Goal: Find specific page/section: Find specific page/section

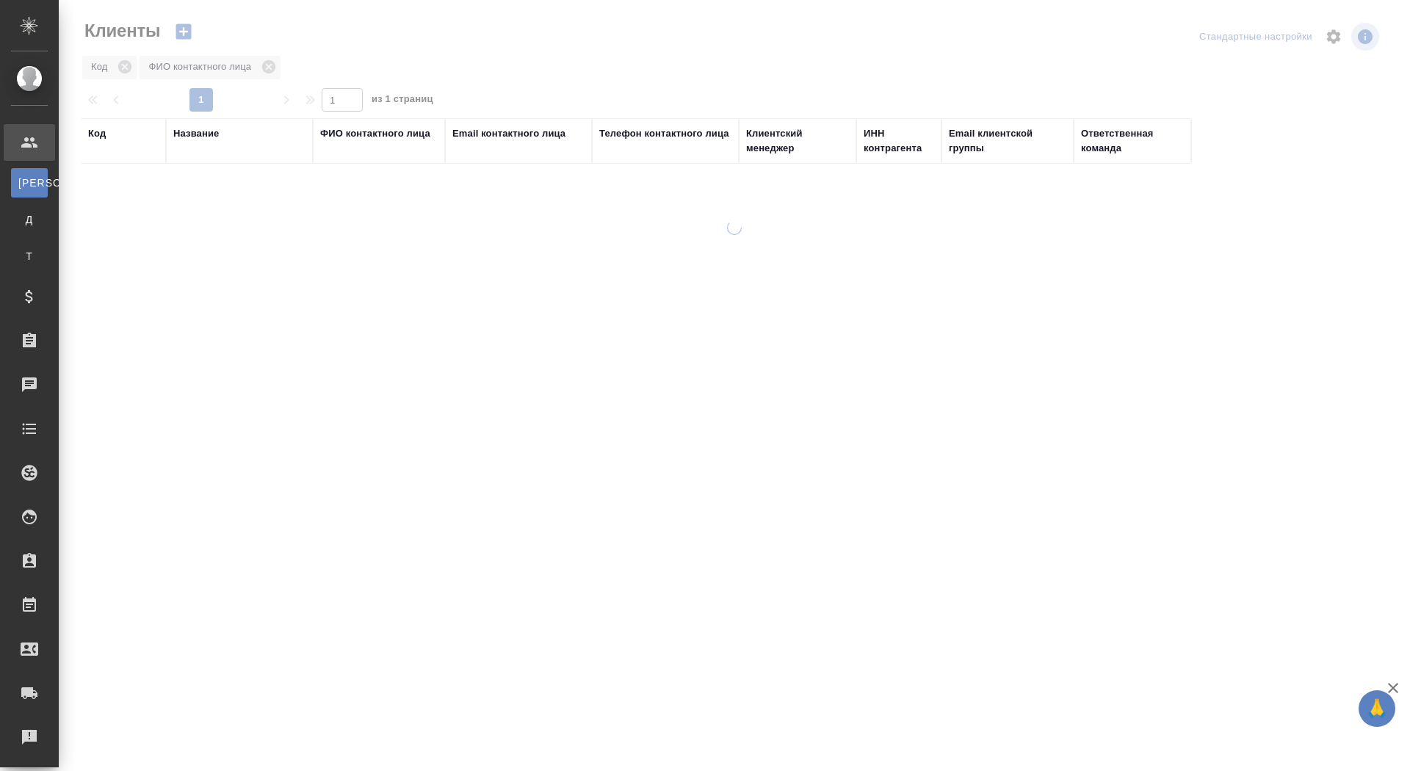
select select "RU"
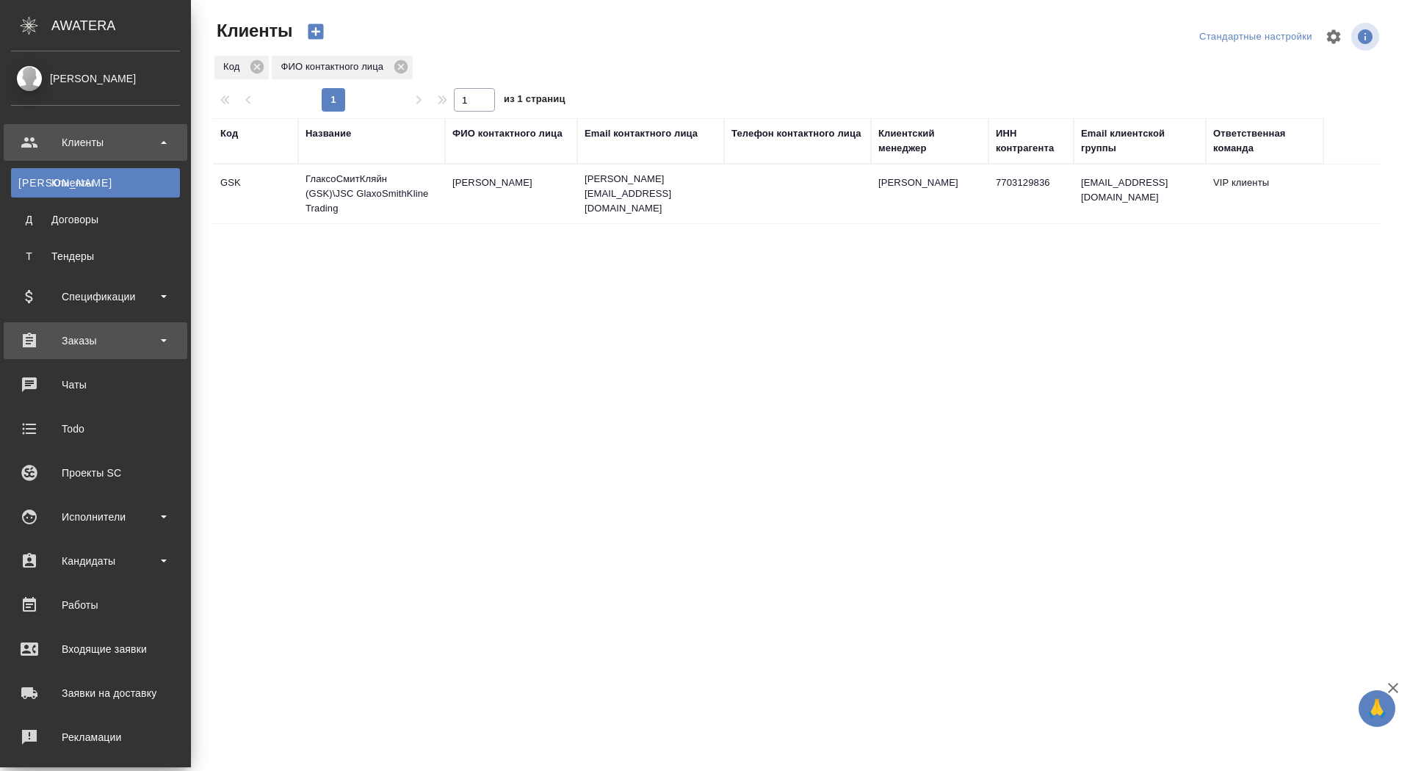
click at [67, 323] on div "Заказы" at bounding box center [96, 340] width 184 height 37
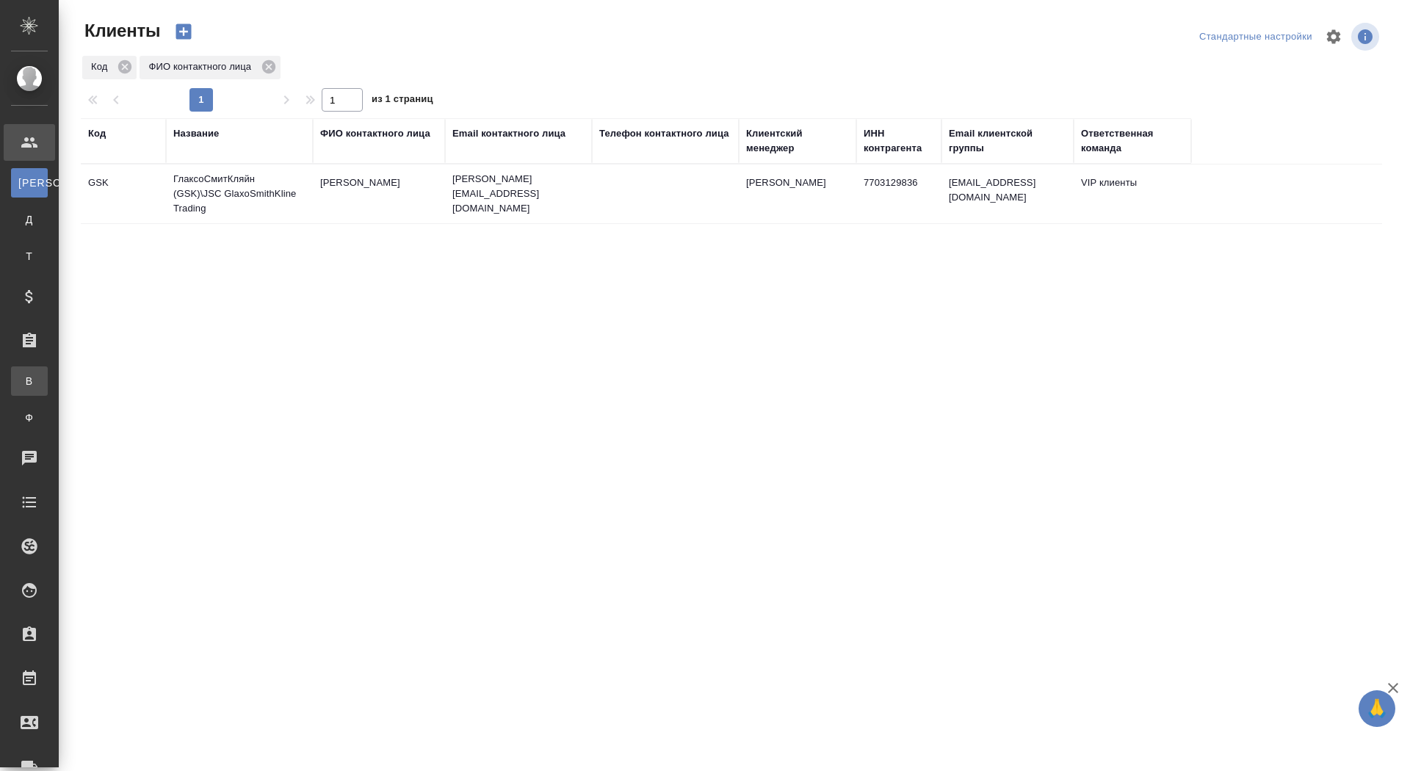
click at [48, 369] on link "В Все заказы" at bounding box center [29, 380] width 37 height 29
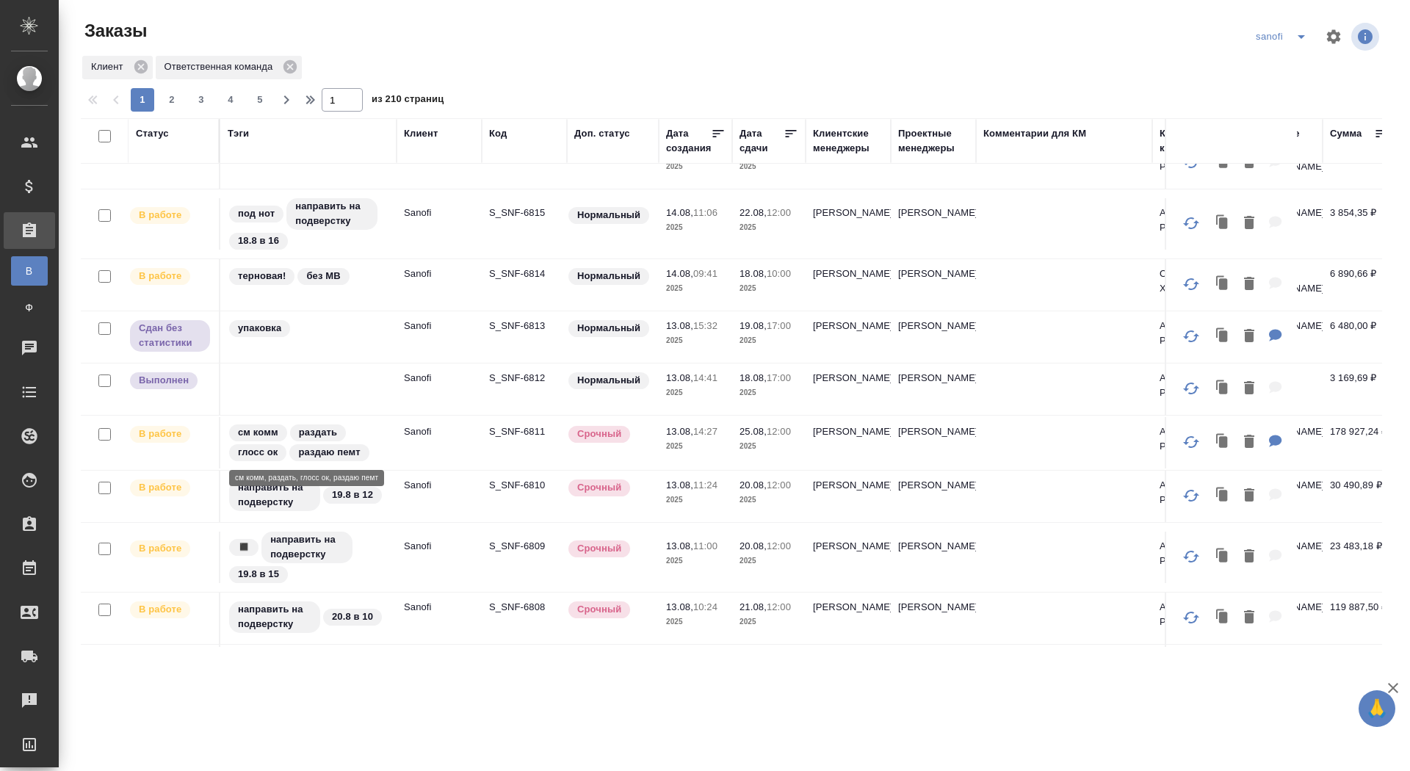
scroll to position [27, 0]
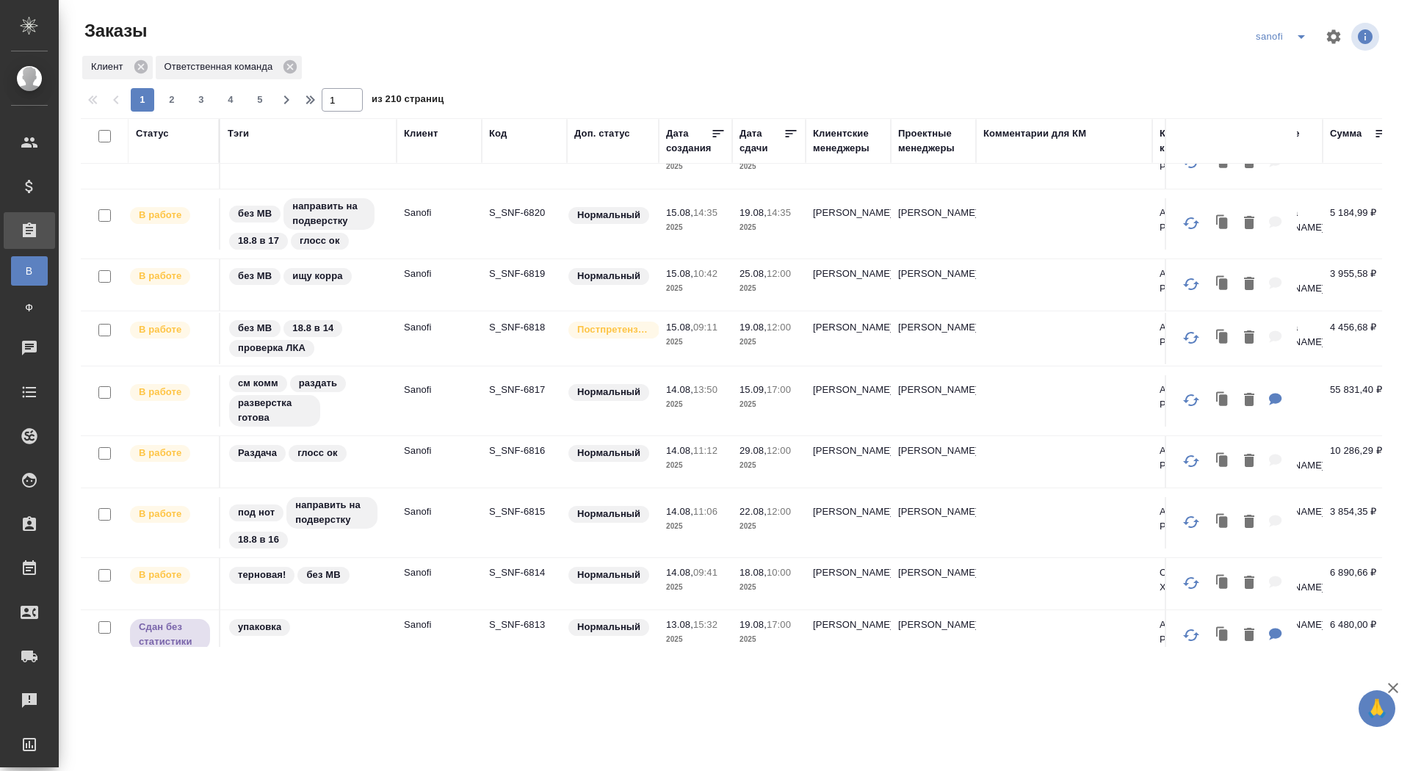
click at [754, 144] on div "Дата сдачи" at bounding box center [761, 140] width 44 height 29
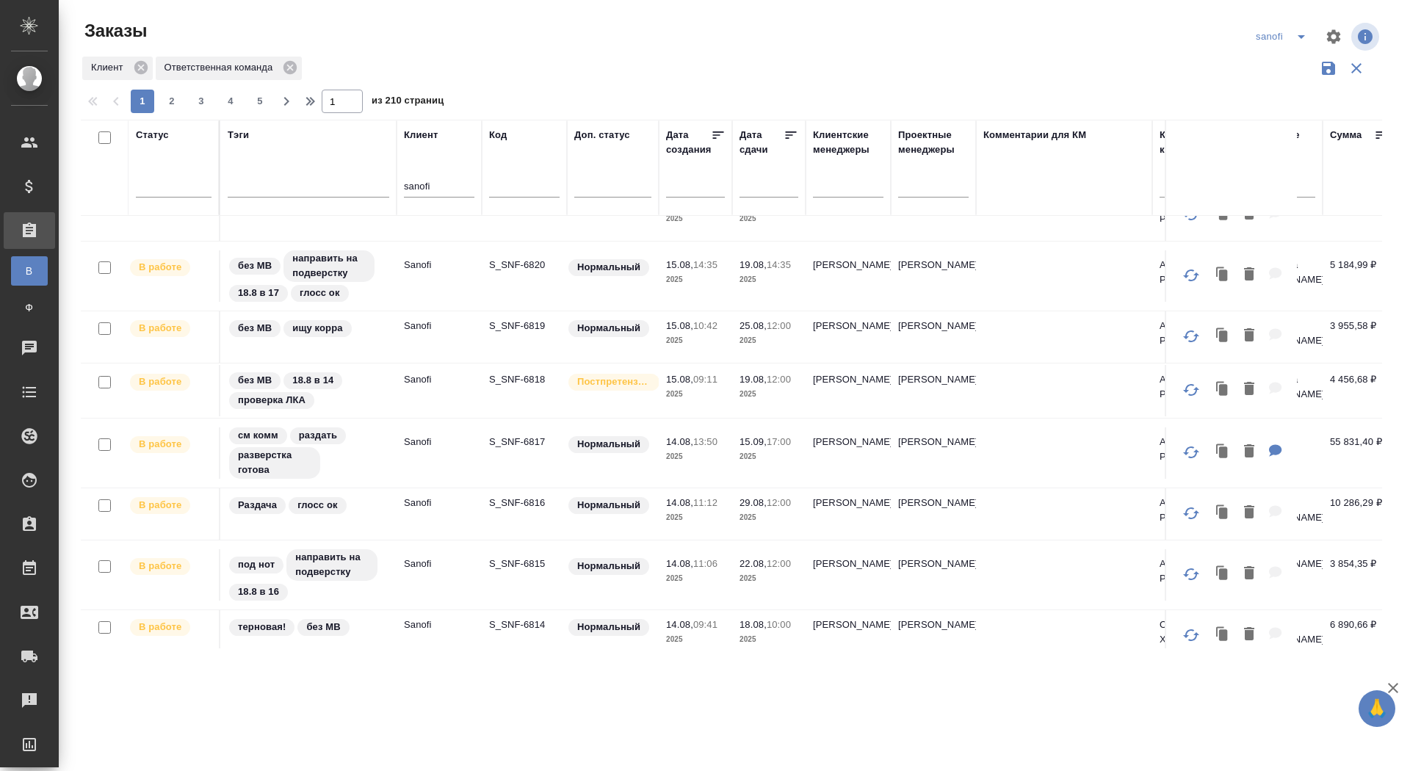
click at [746, 189] on div at bounding box center [768, 185] width 59 height 24
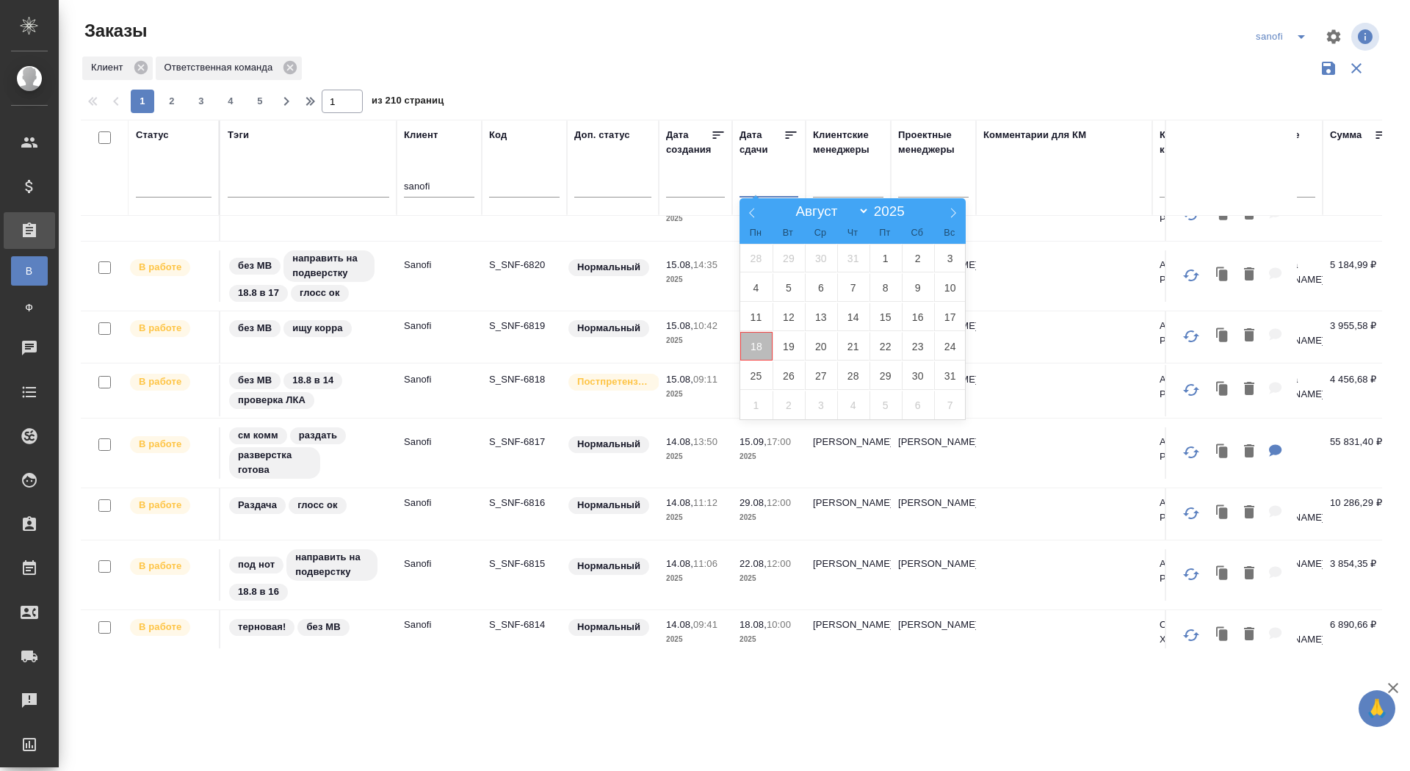
click at [763, 337] on span "18" at bounding box center [756, 346] width 32 height 29
type div "[DATE]T21:00:00.000Z"
click at [793, 338] on span "19" at bounding box center [788, 346] width 32 height 29
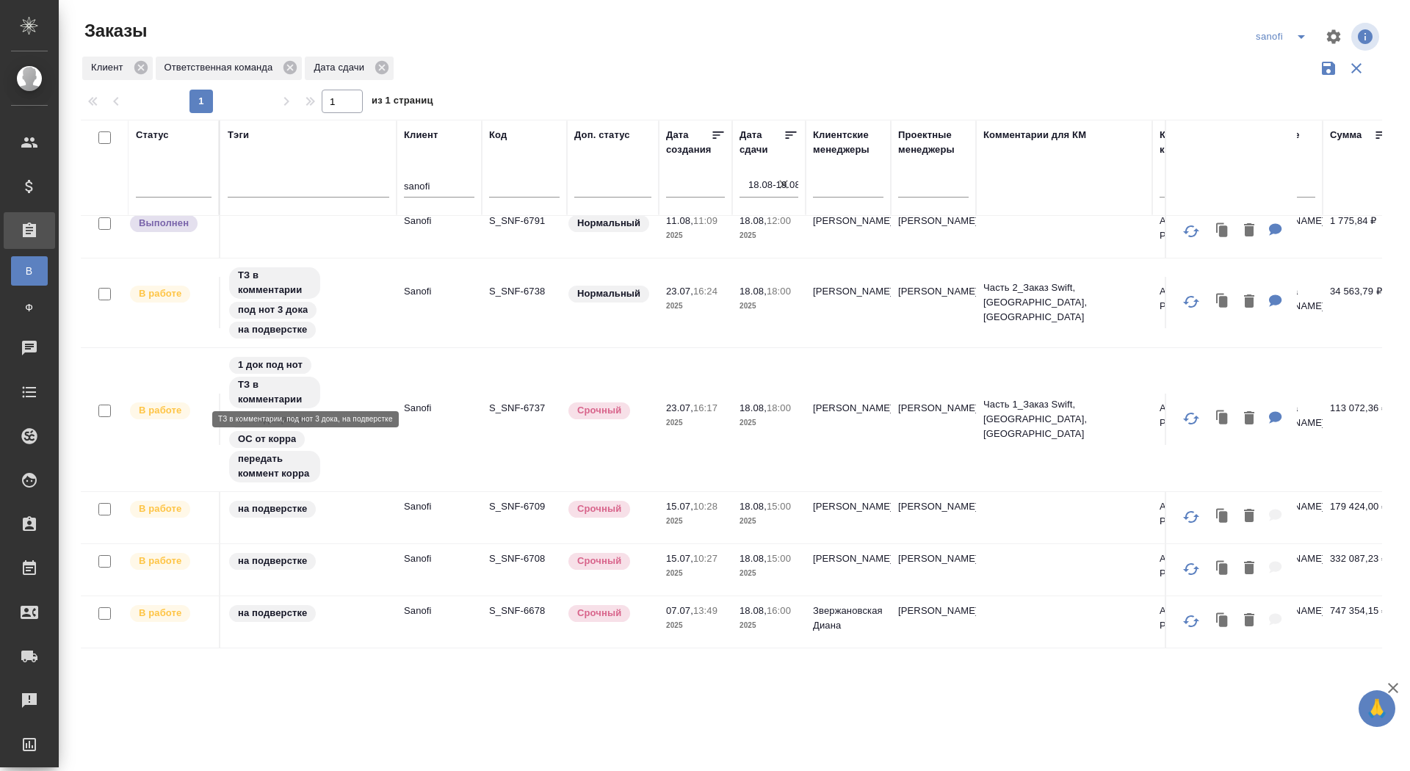
scroll to position [0, 0]
